Goal: Transaction & Acquisition: Purchase product/service

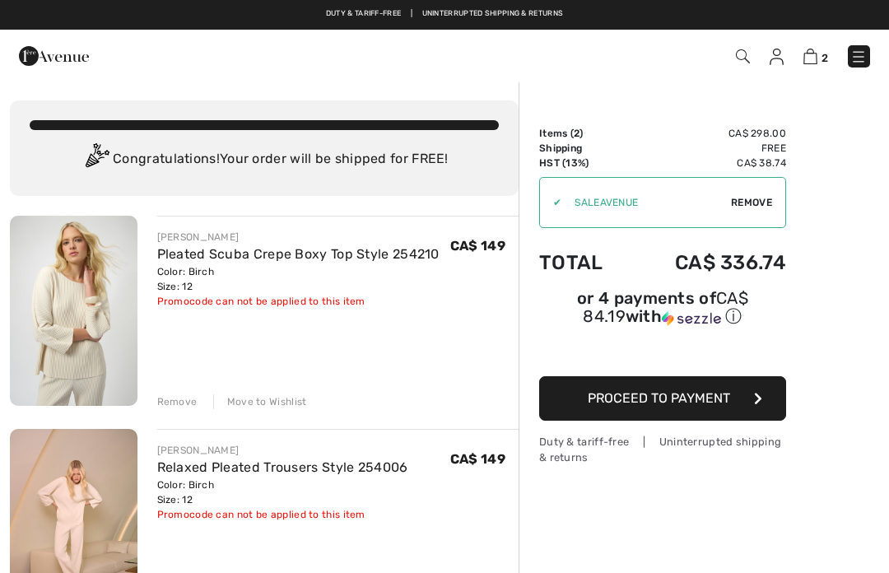
click at [867, 50] on img at bounding box center [859, 57] width 16 height 16
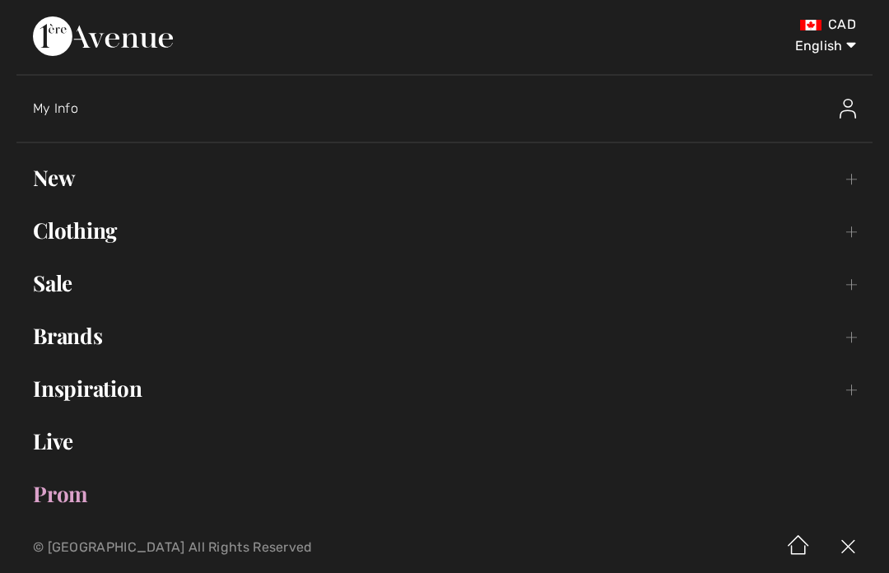
click at [70, 234] on link "Clothing Toggle submenu" at bounding box center [444, 230] width 856 height 36
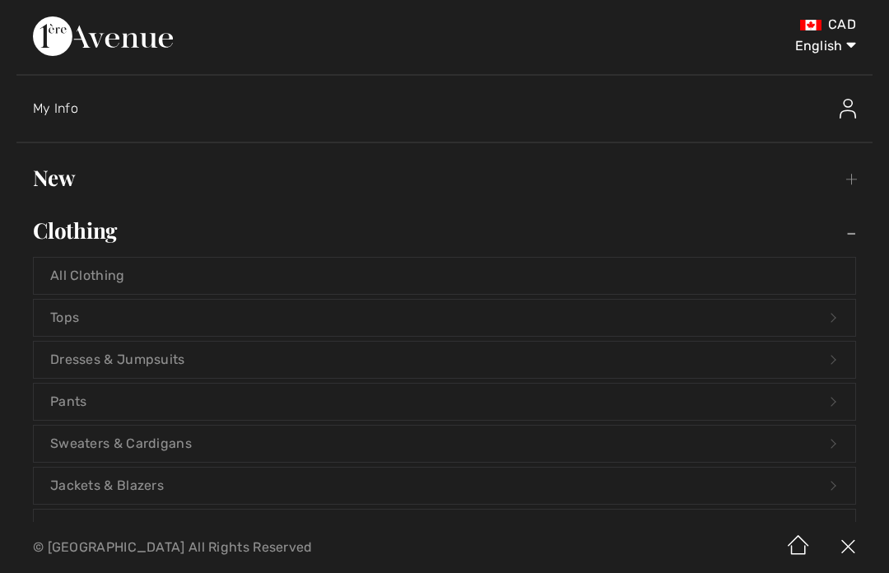
click at [65, 265] on link "All Clothing" at bounding box center [445, 276] width 822 height 36
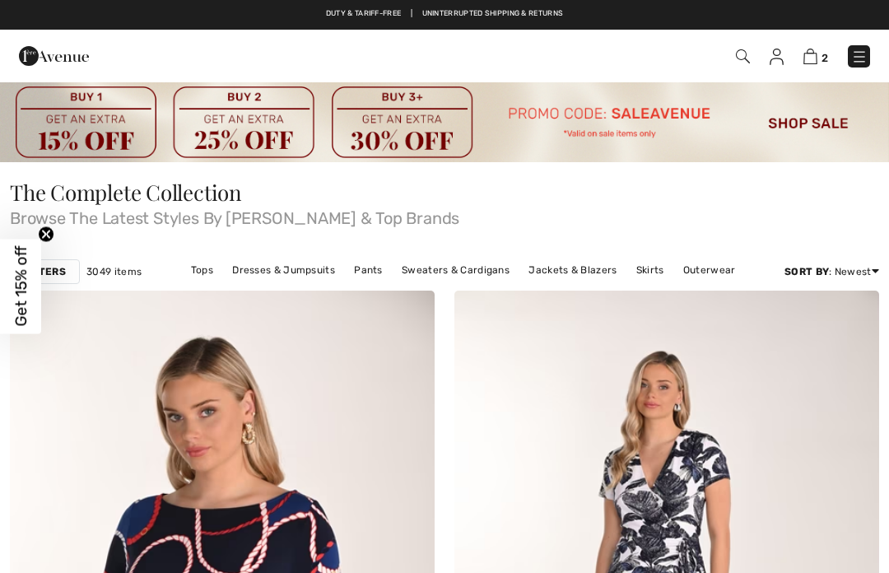
checkbox input "true"
click at [61, 273] on strong "Filters" at bounding box center [45, 271] width 42 height 15
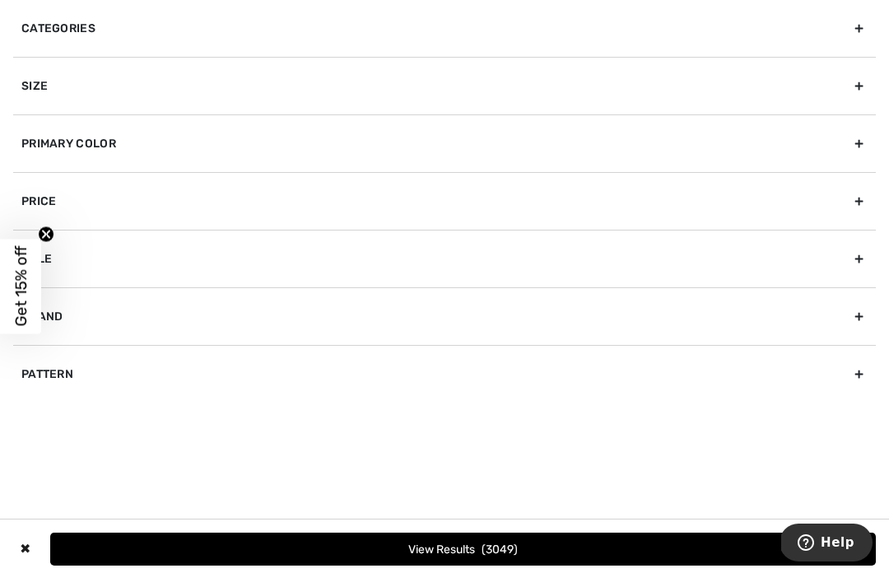
click at [51, 142] on div "Primary Color" at bounding box center [444, 143] width 863 height 58
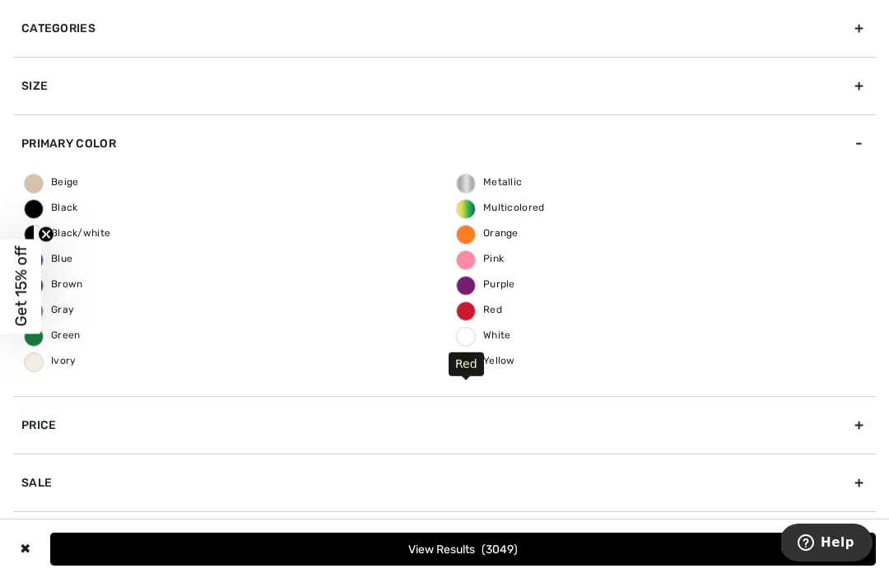
click at [475, 307] on span "Red" at bounding box center [479, 310] width 45 height 12
click at [0, 0] on input "Red" at bounding box center [0, 0] width 0 height 0
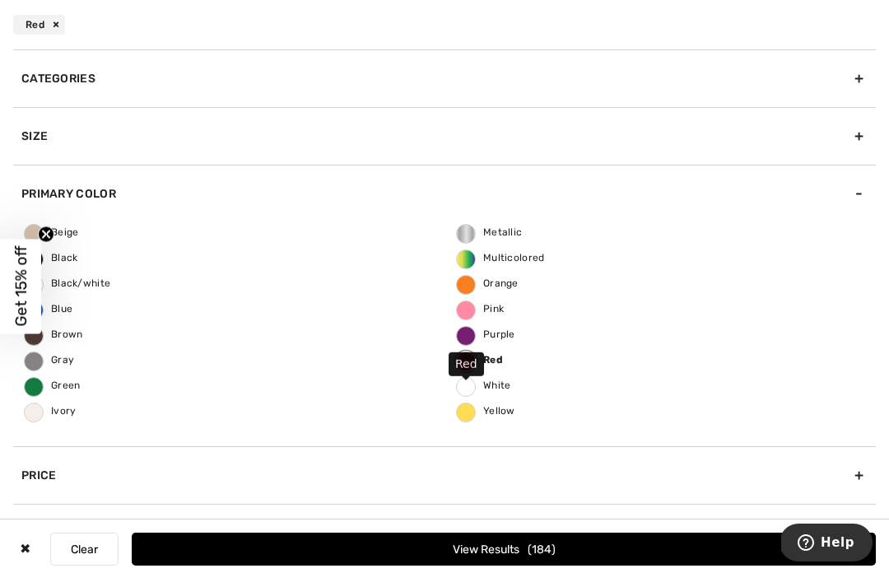
click at [628, 541] on button "View Results 184" at bounding box center [504, 549] width 744 height 33
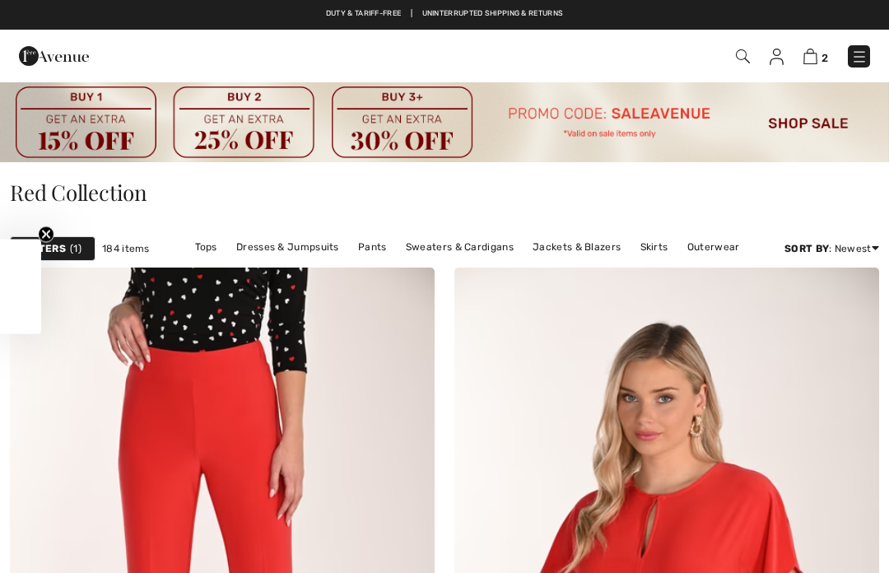
checkbox input "true"
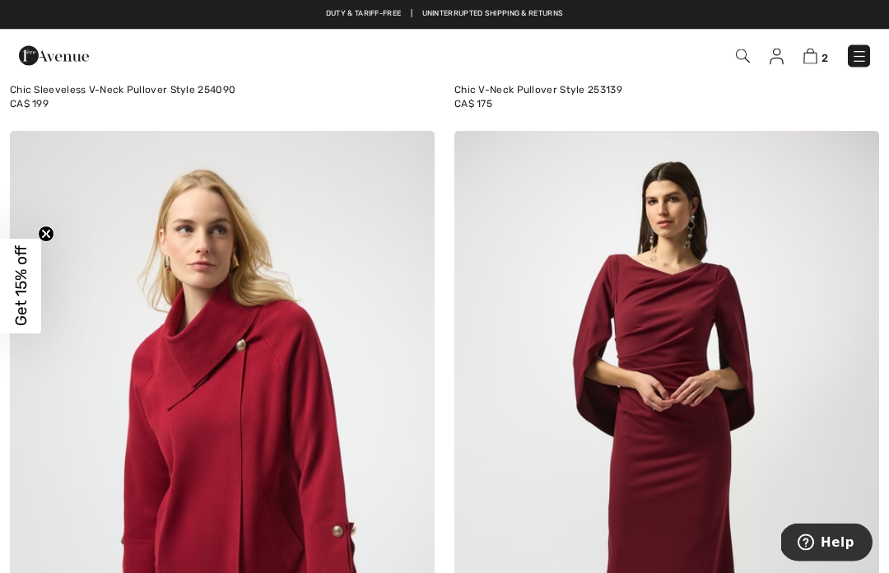
scroll to position [10520, 0]
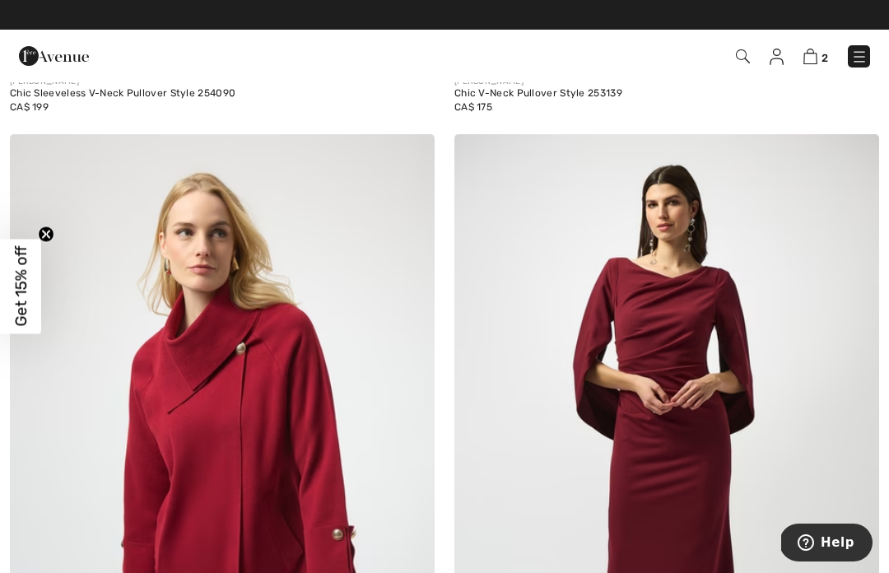
click at [409, 153] on img at bounding box center [410, 158] width 15 height 13
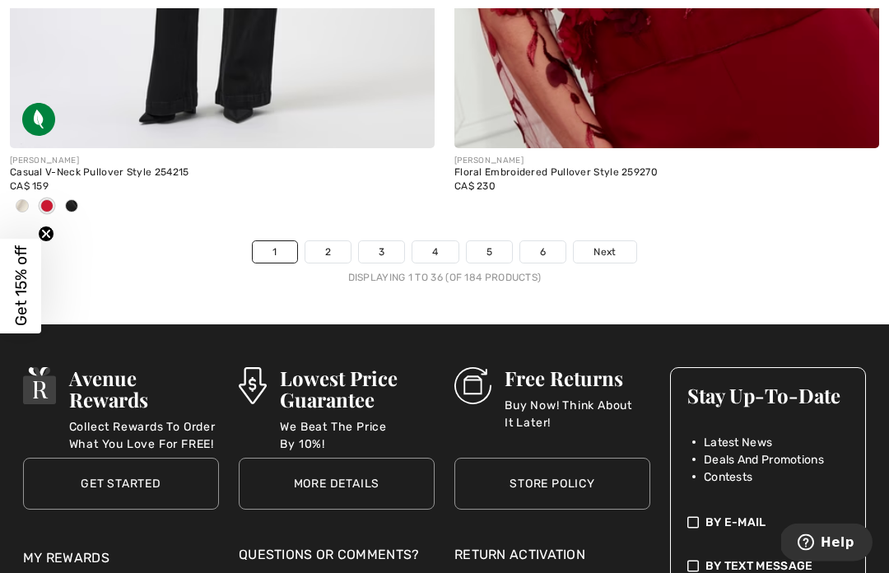
scroll to position [13332, 0]
click at [617, 225] on div "FRANK LYMAN Floral Embroidered Pullover Style 259270 CA$ 230" at bounding box center [667, 194] width 425 height 92
click at [611, 245] on span "Next" at bounding box center [605, 252] width 22 height 15
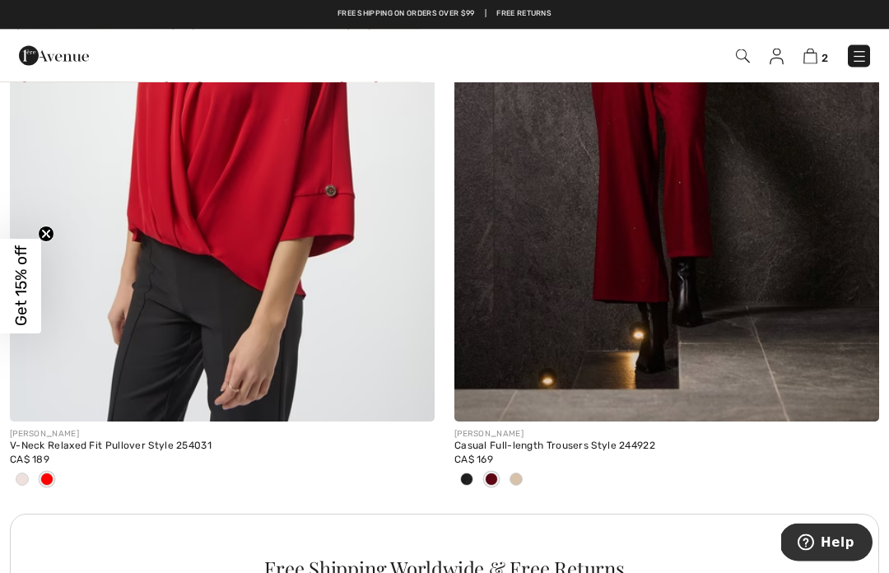
scroll to position [8593, 0]
click at [823, 295] on img at bounding box center [667, 104] width 425 height 637
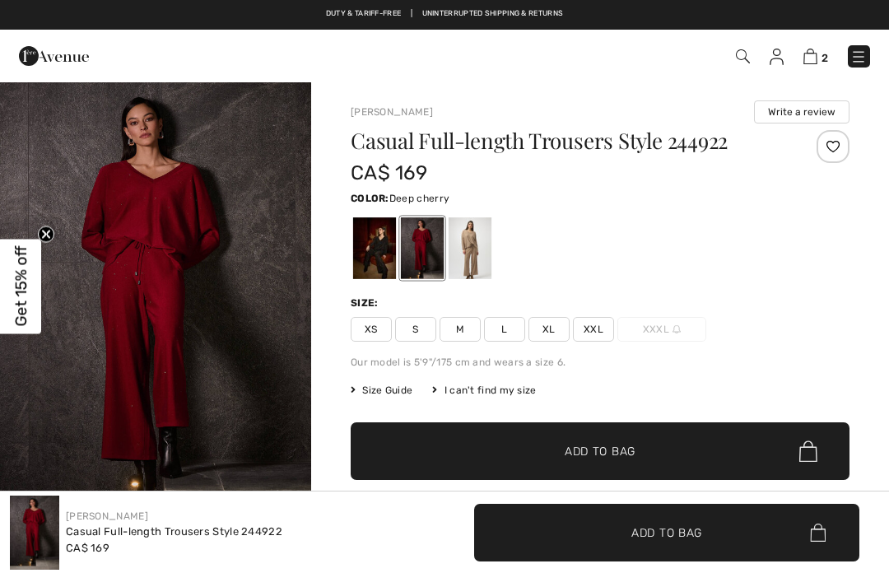
checkbox input "true"
click at [470, 330] on span "M" at bounding box center [460, 329] width 41 height 25
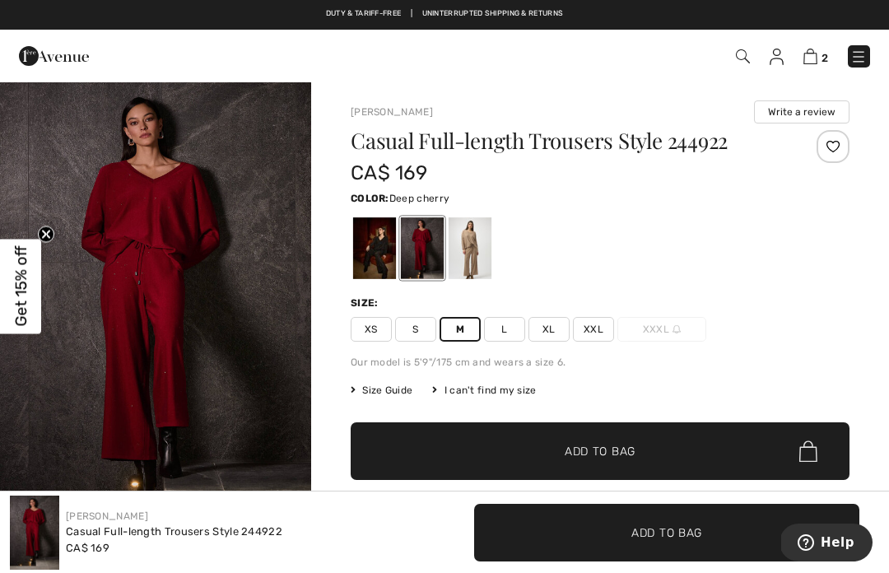
click at [674, 444] on span "✔ Added to Bag Add to Bag" at bounding box center [600, 451] width 499 height 58
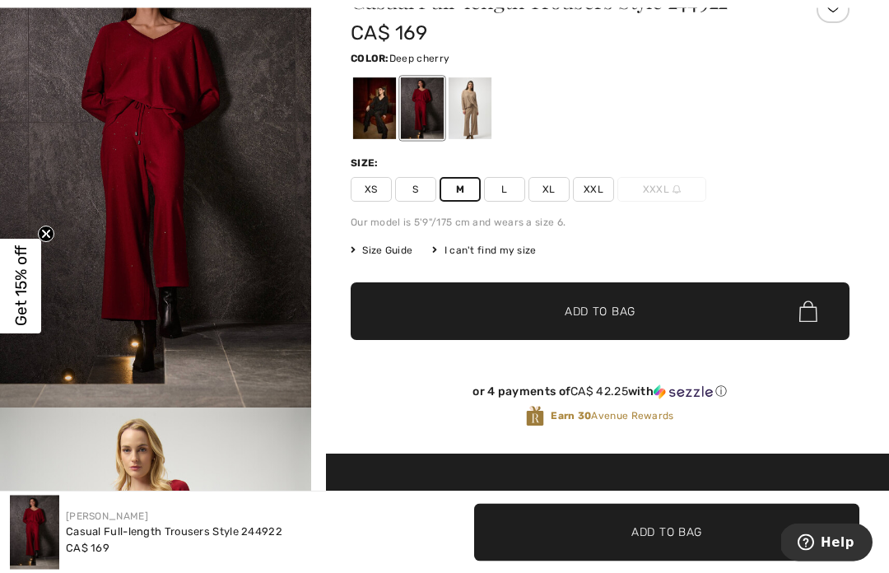
scroll to position [140, 0]
click at [476, 101] on div at bounding box center [470, 108] width 43 height 62
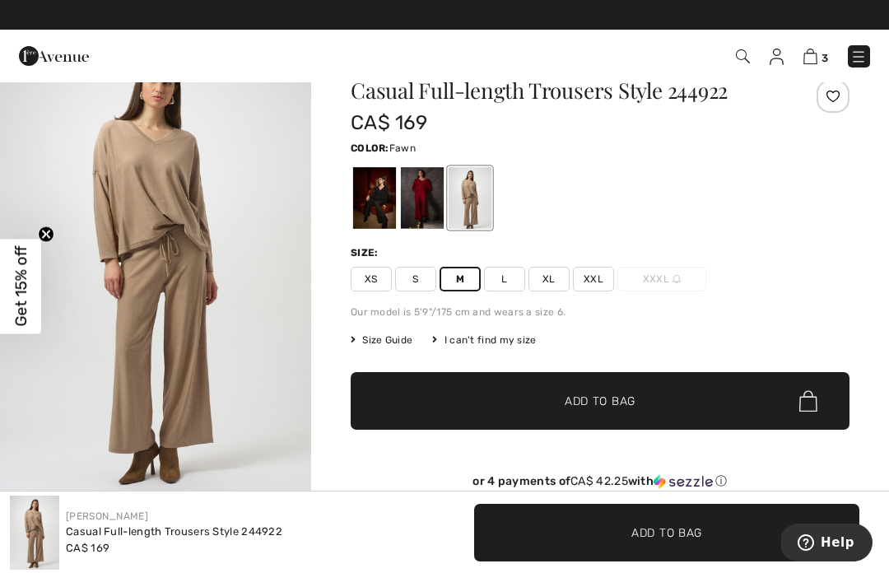
scroll to position [0, 0]
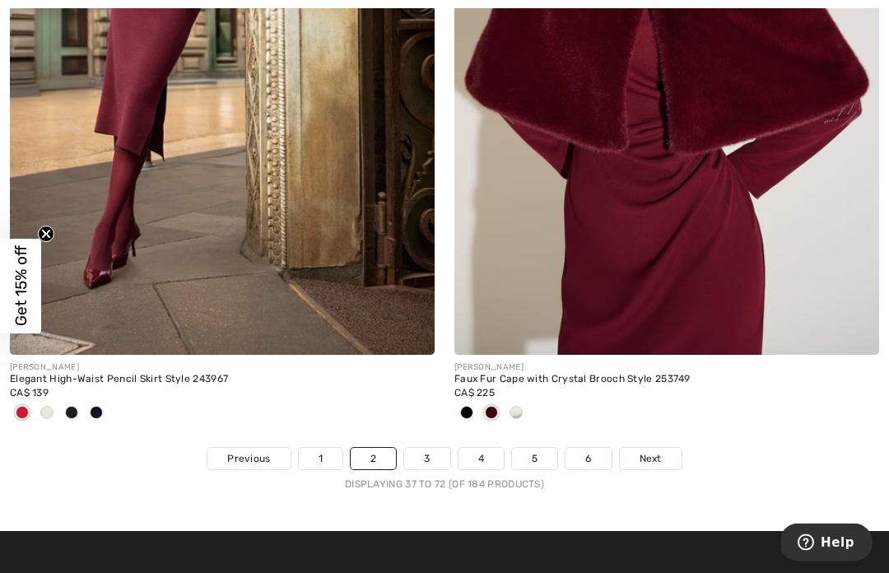
scroll to position [13180, 0]
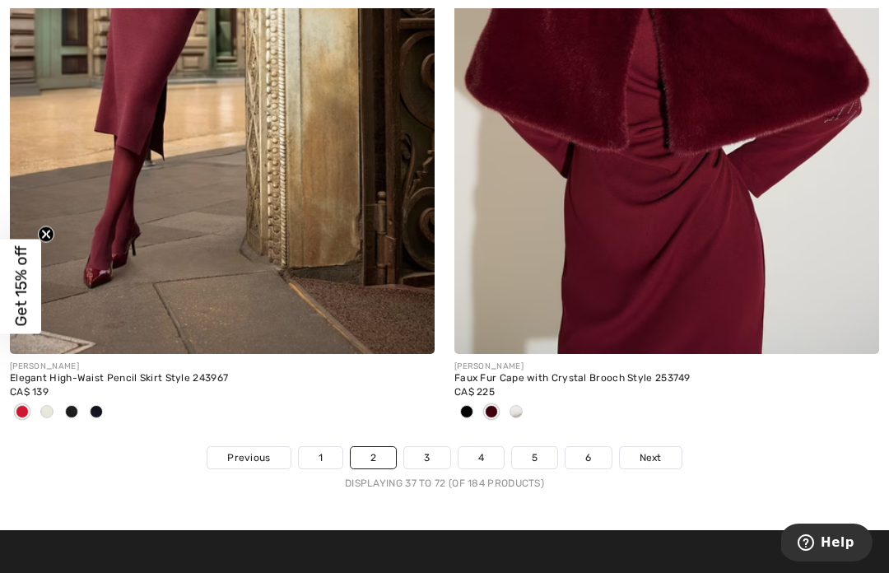
click at [429, 452] on link "3" at bounding box center [426, 457] width 45 height 21
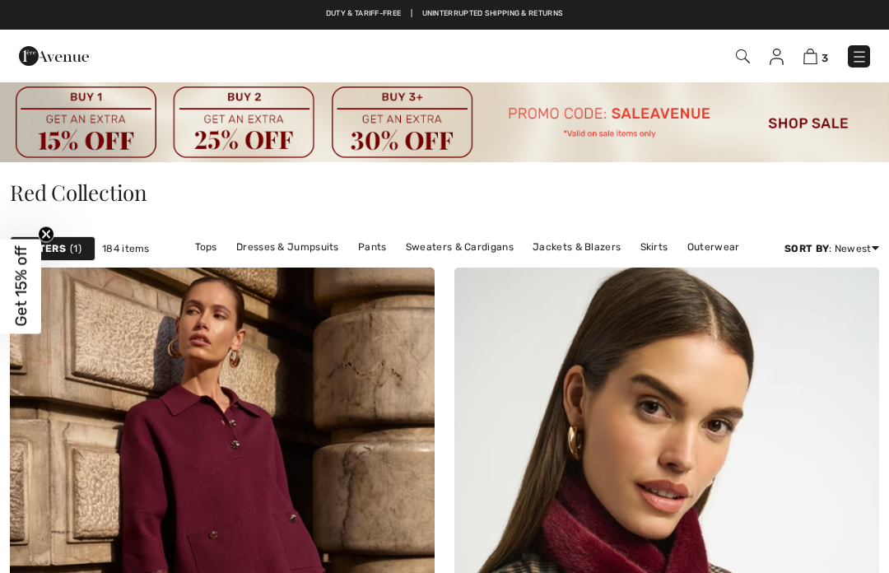
checkbox input "true"
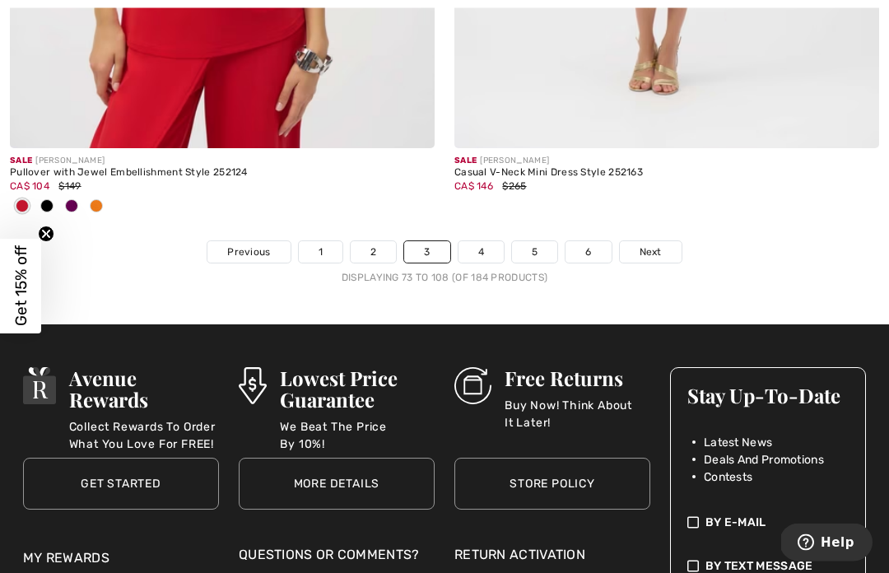
scroll to position [13442, 0]
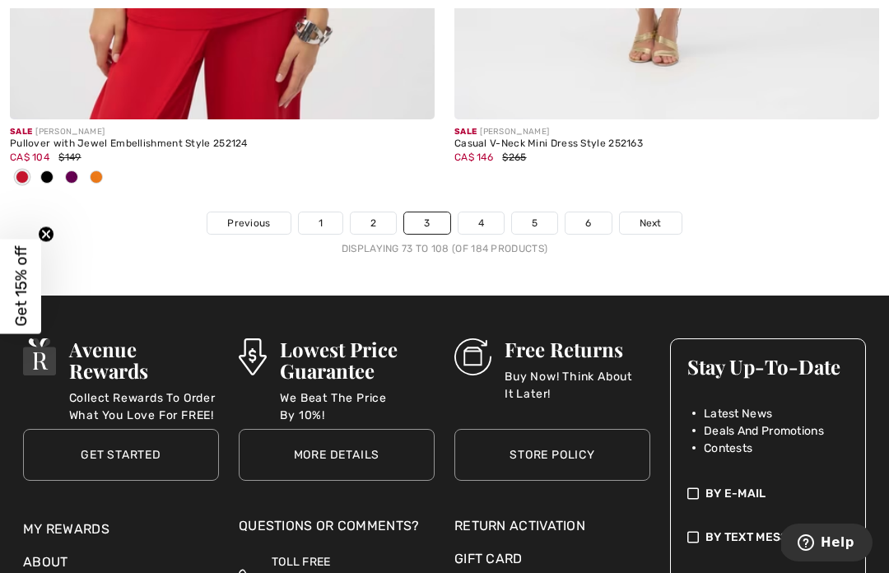
click at [490, 212] on link "4" at bounding box center [481, 222] width 45 height 21
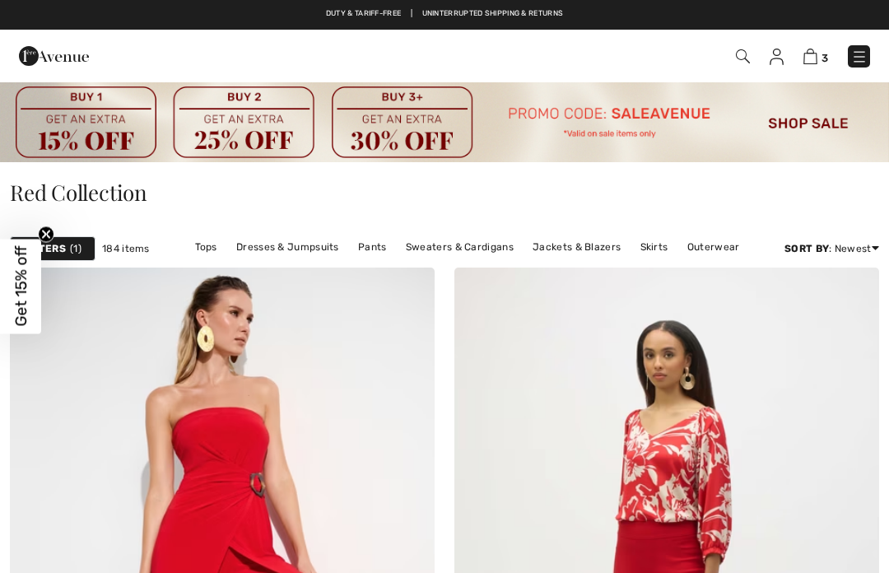
checkbox input "true"
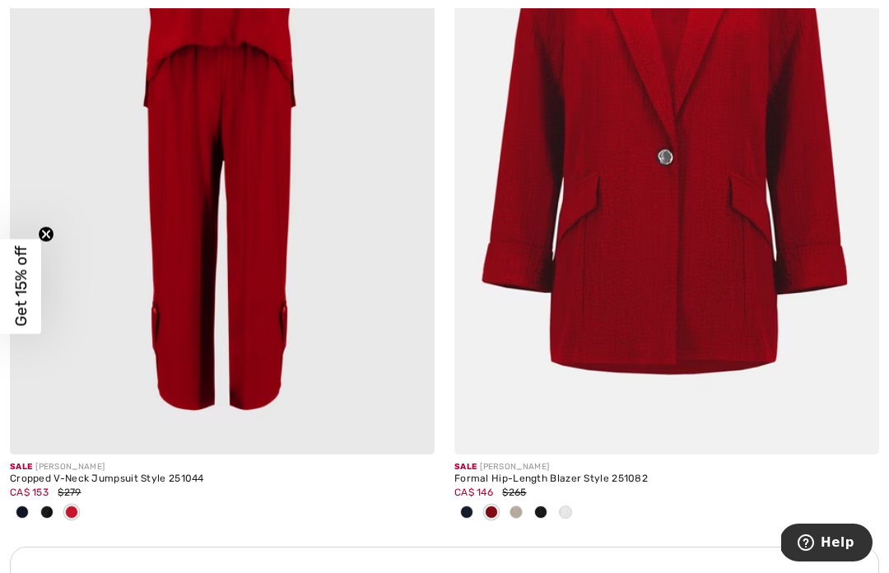
scroll to position [4123, 0]
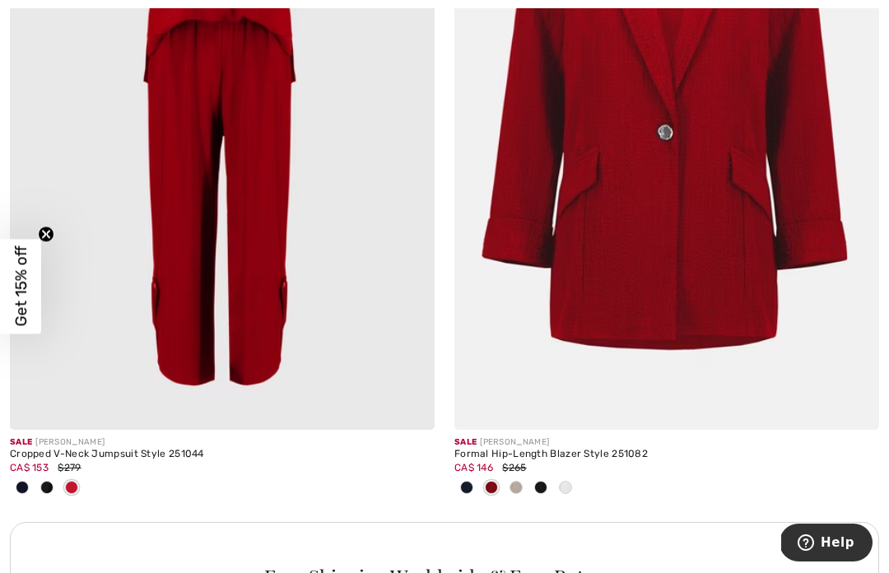
click at [166, 308] on img at bounding box center [222, 110] width 425 height 637
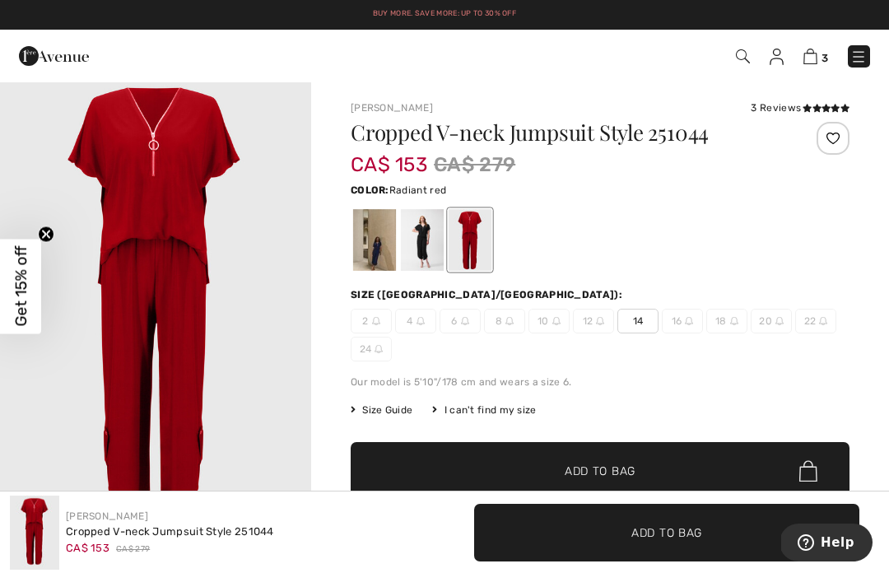
scroll to position [101, 0]
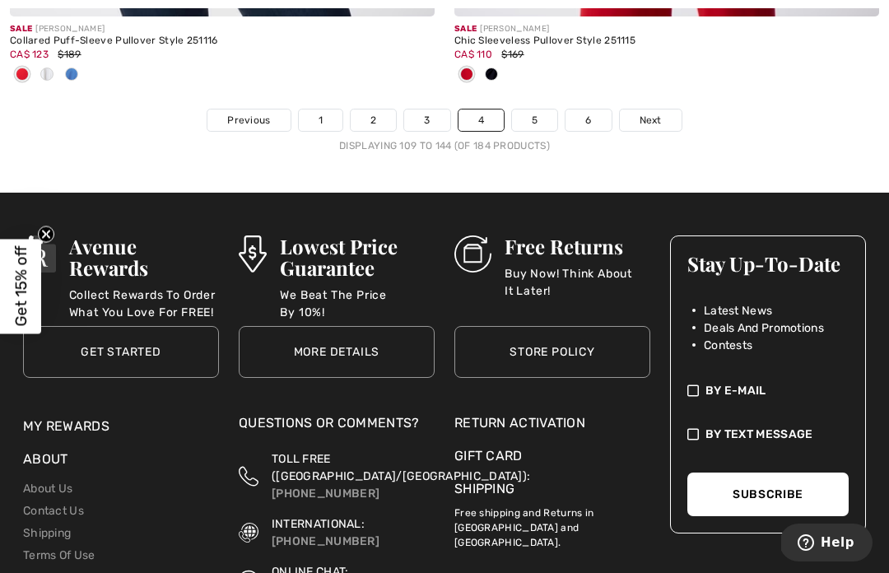
scroll to position [13577, 0]
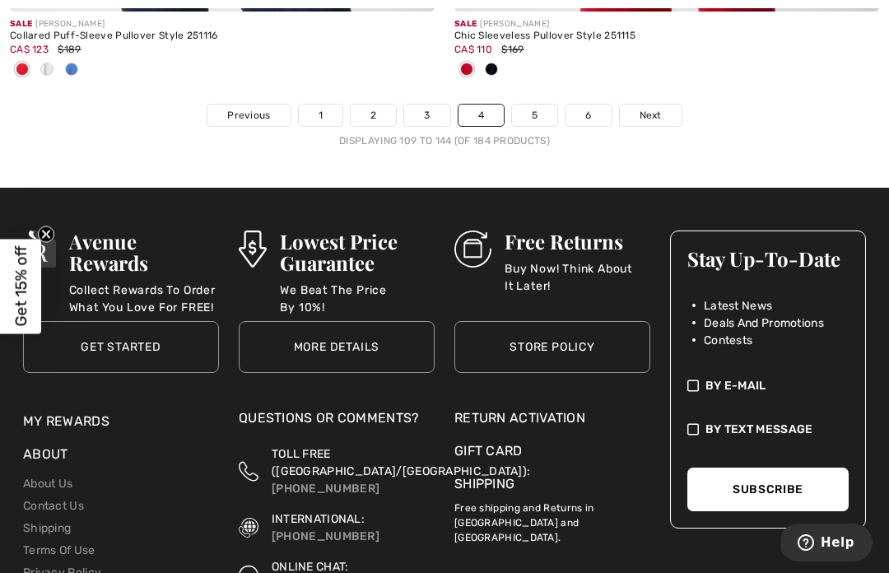
click at [539, 105] on link "5" at bounding box center [534, 115] width 45 height 21
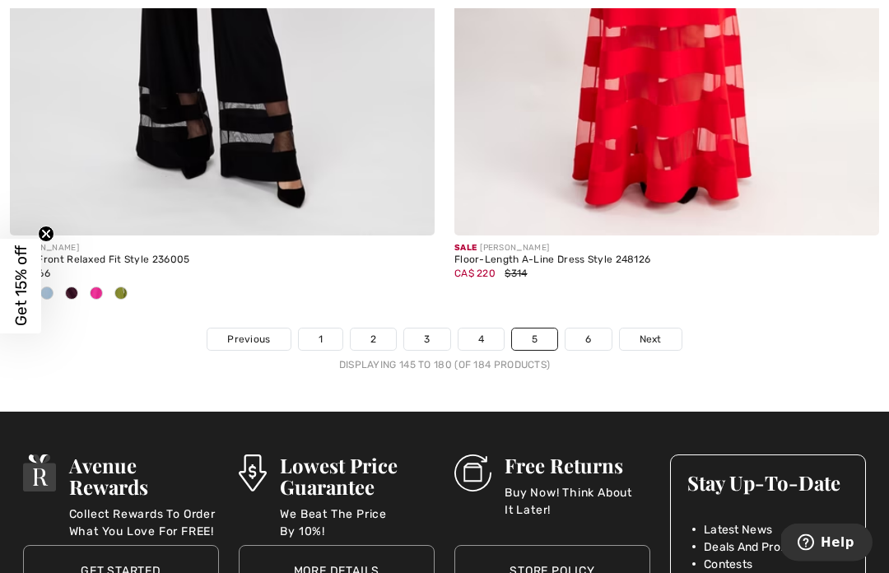
scroll to position [13271, 0]
click at [588, 329] on link "6" at bounding box center [588, 339] width 45 height 21
